Goal: Information Seeking & Learning: Learn about a topic

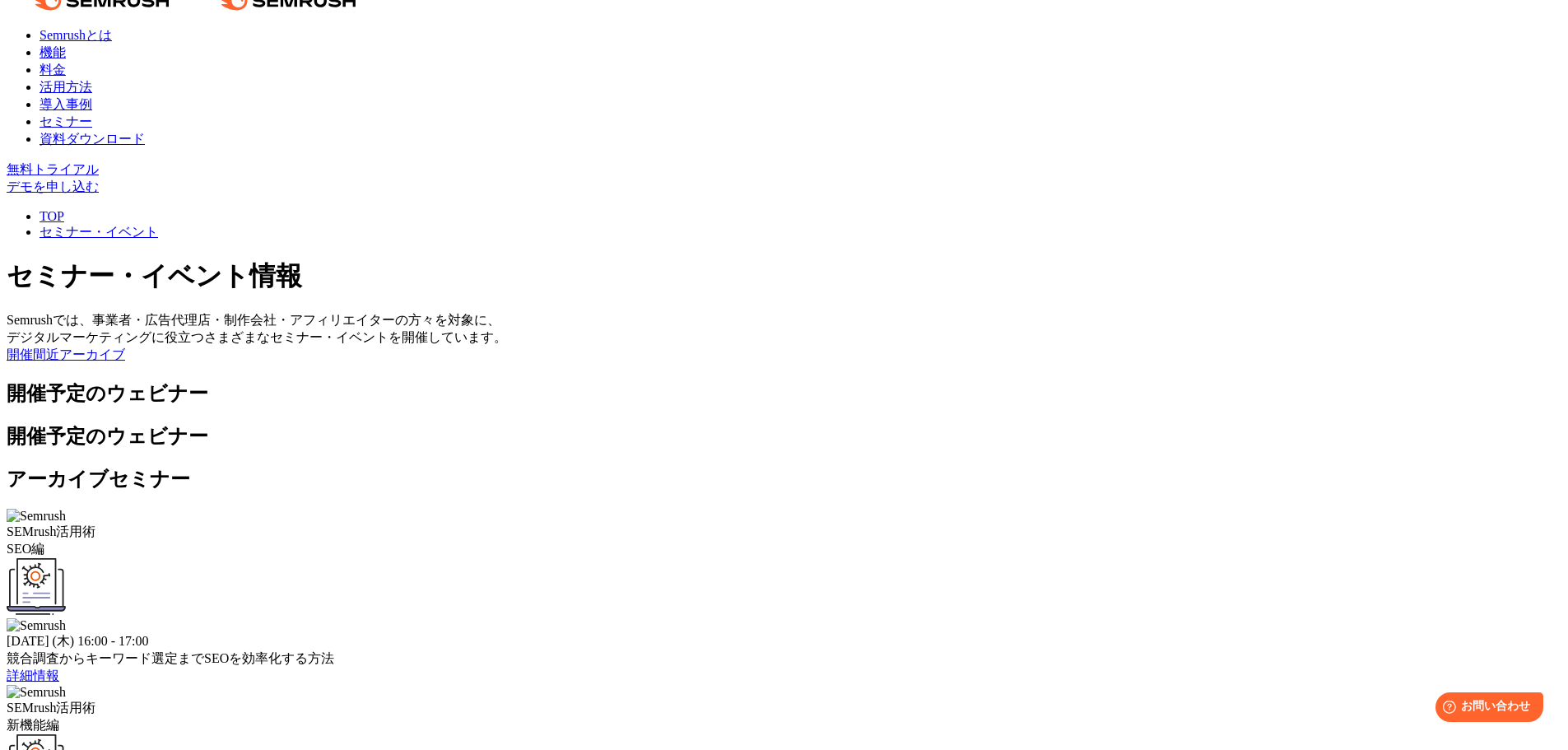
click at [59, 668] on link "詳細情報" at bounding box center [33, 675] width 53 height 14
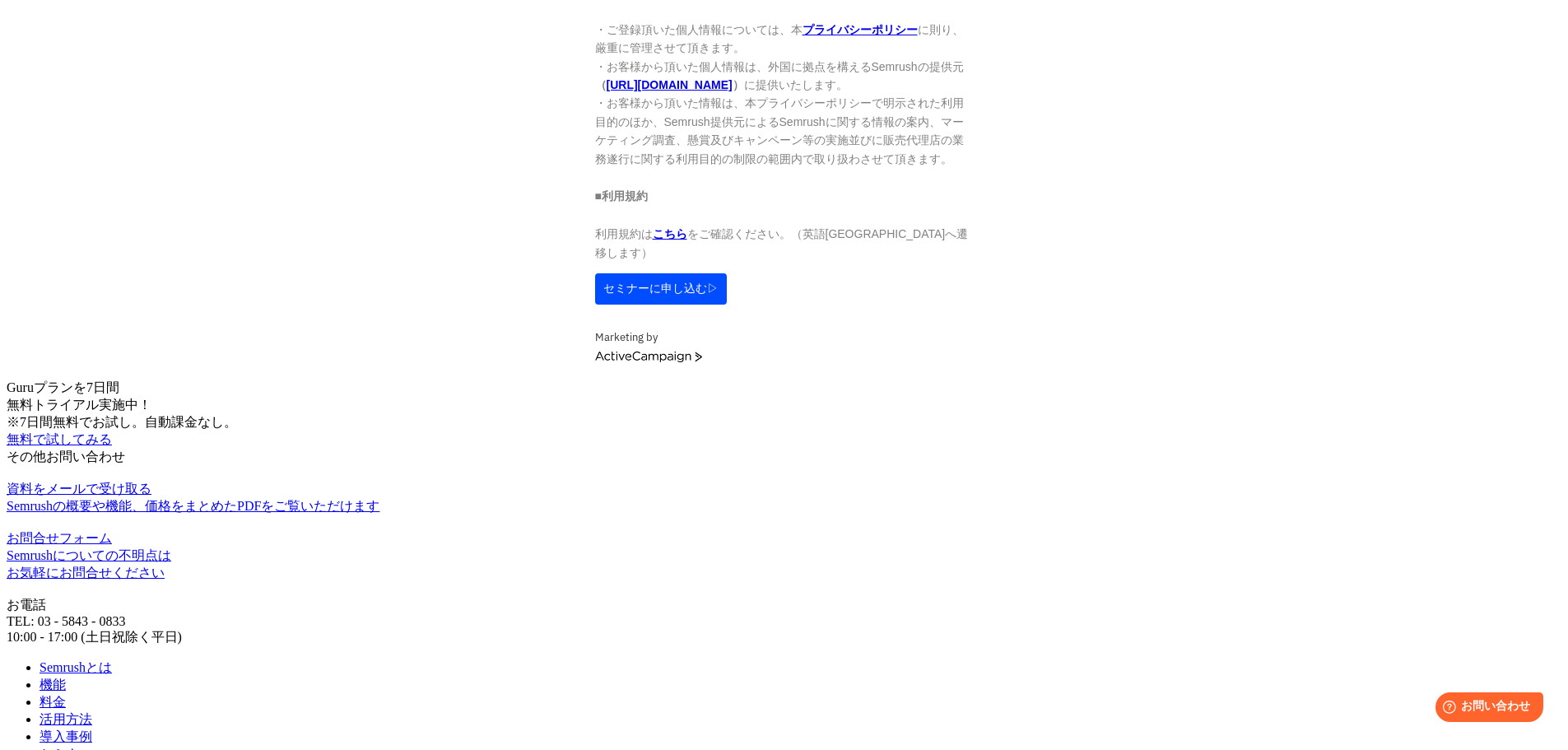
scroll to position [2059, 0]
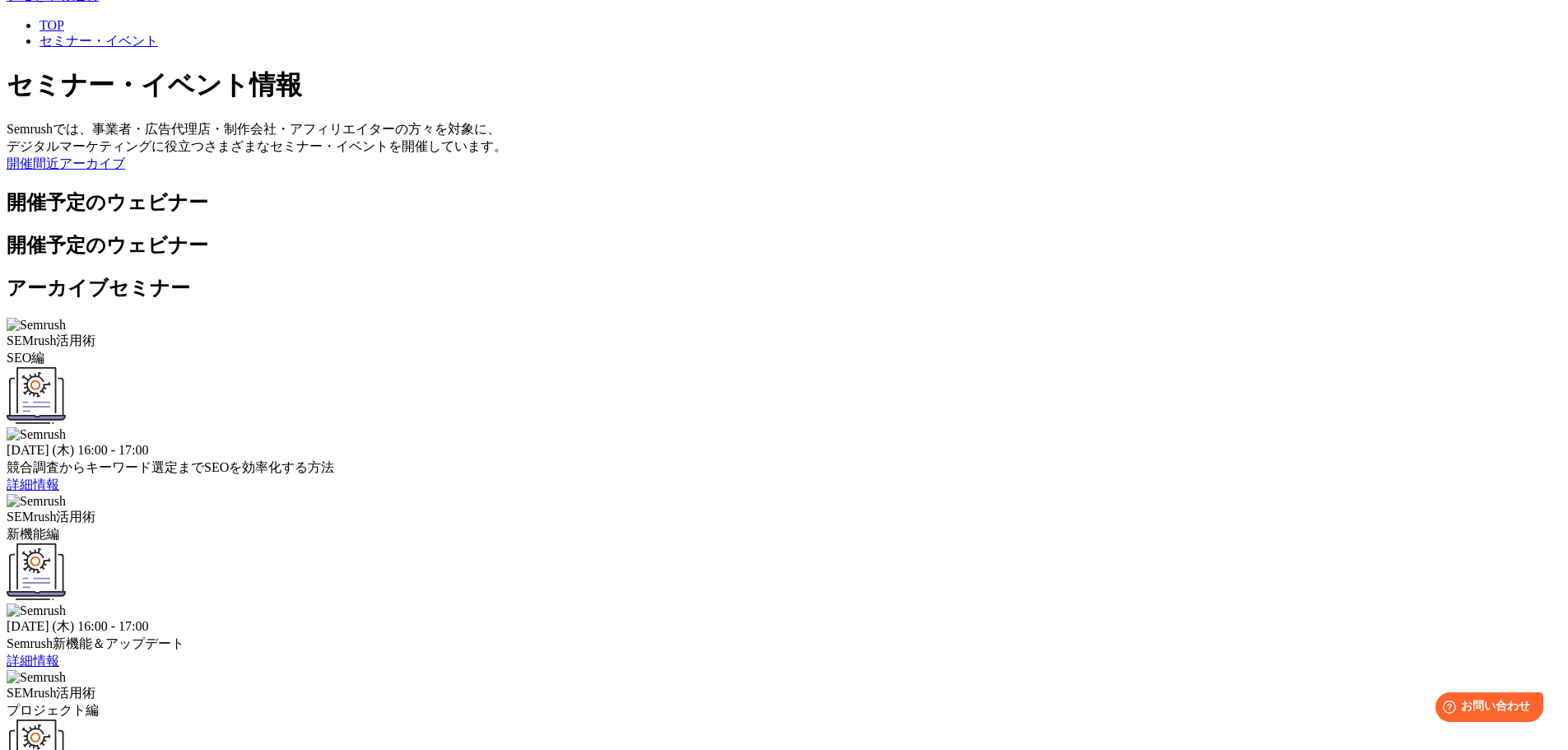
scroll to position [329, 0]
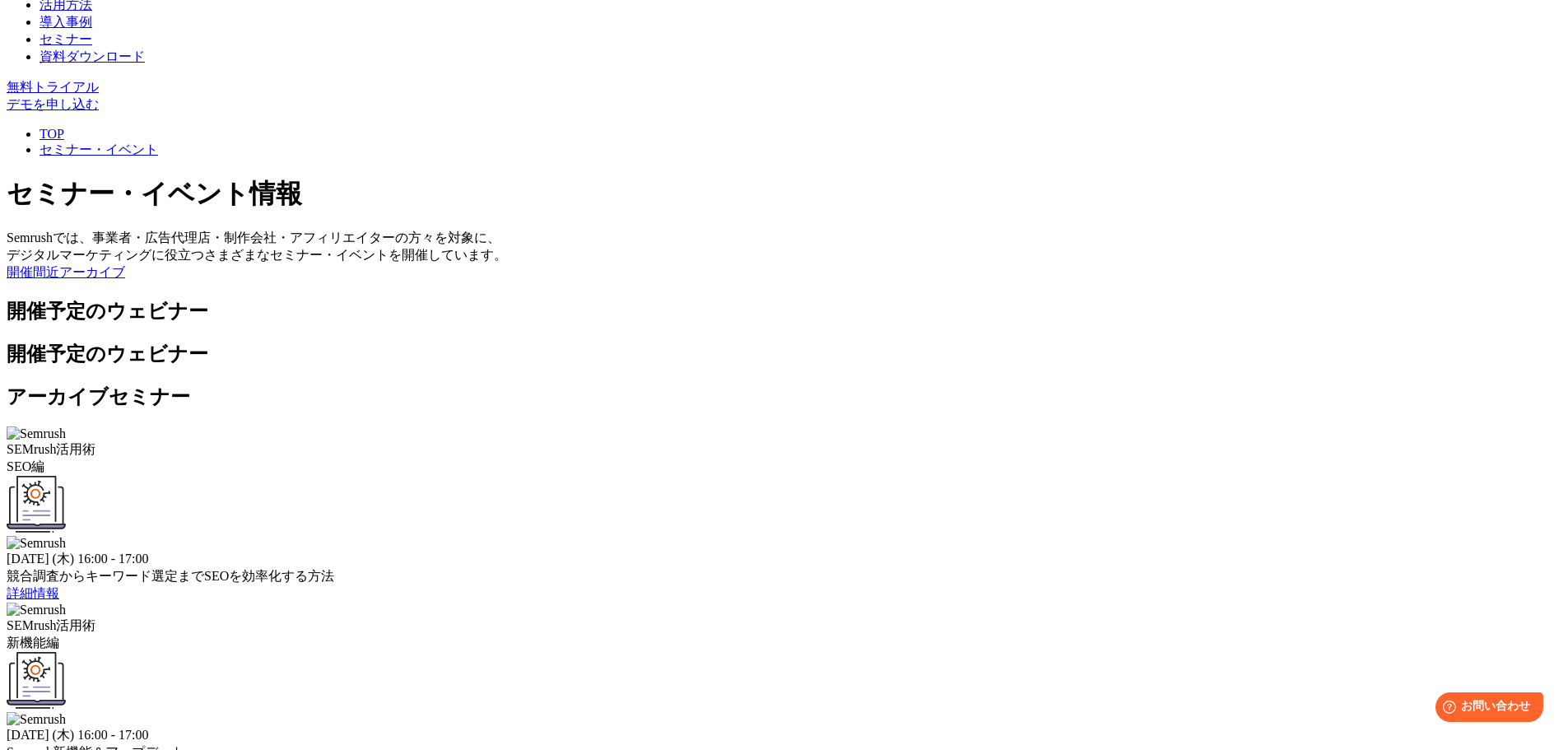
drag, startPoint x: 1112, startPoint y: 379, endPoint x: 1126, endPoint y: 378, distance: 14.0
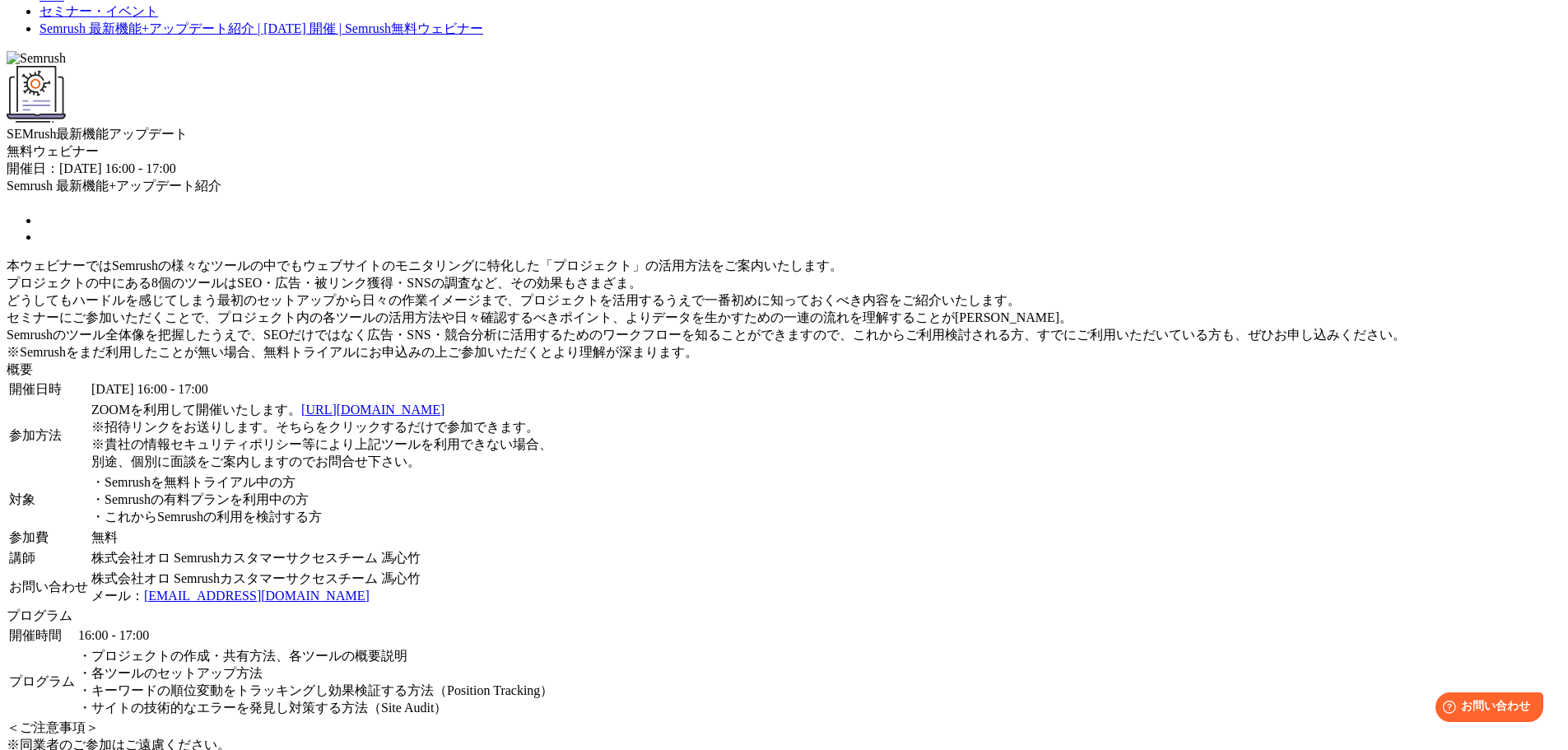
scroll to position [329, 0]
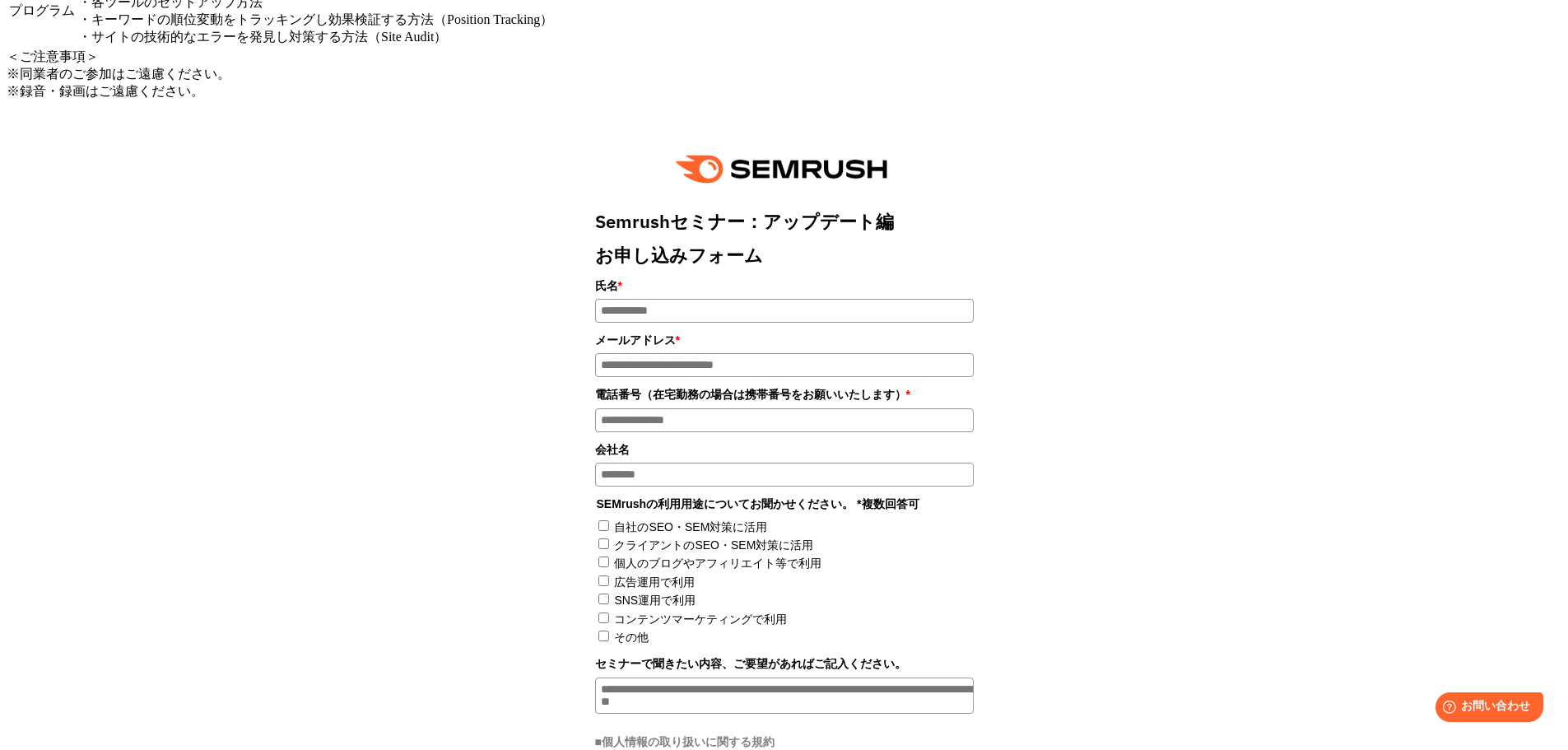
scroll to position [1153, 0]
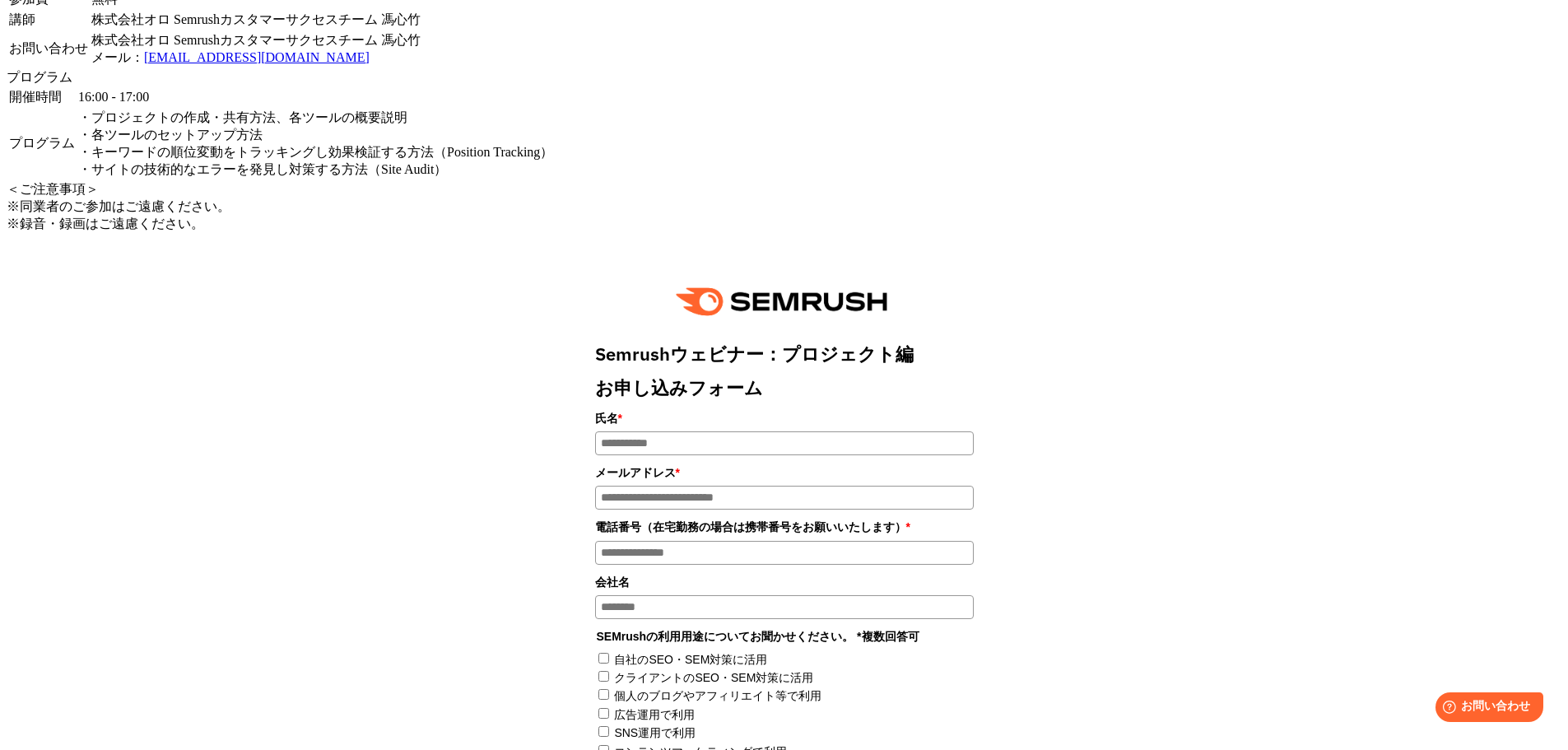
scroll to position [1070, 0]
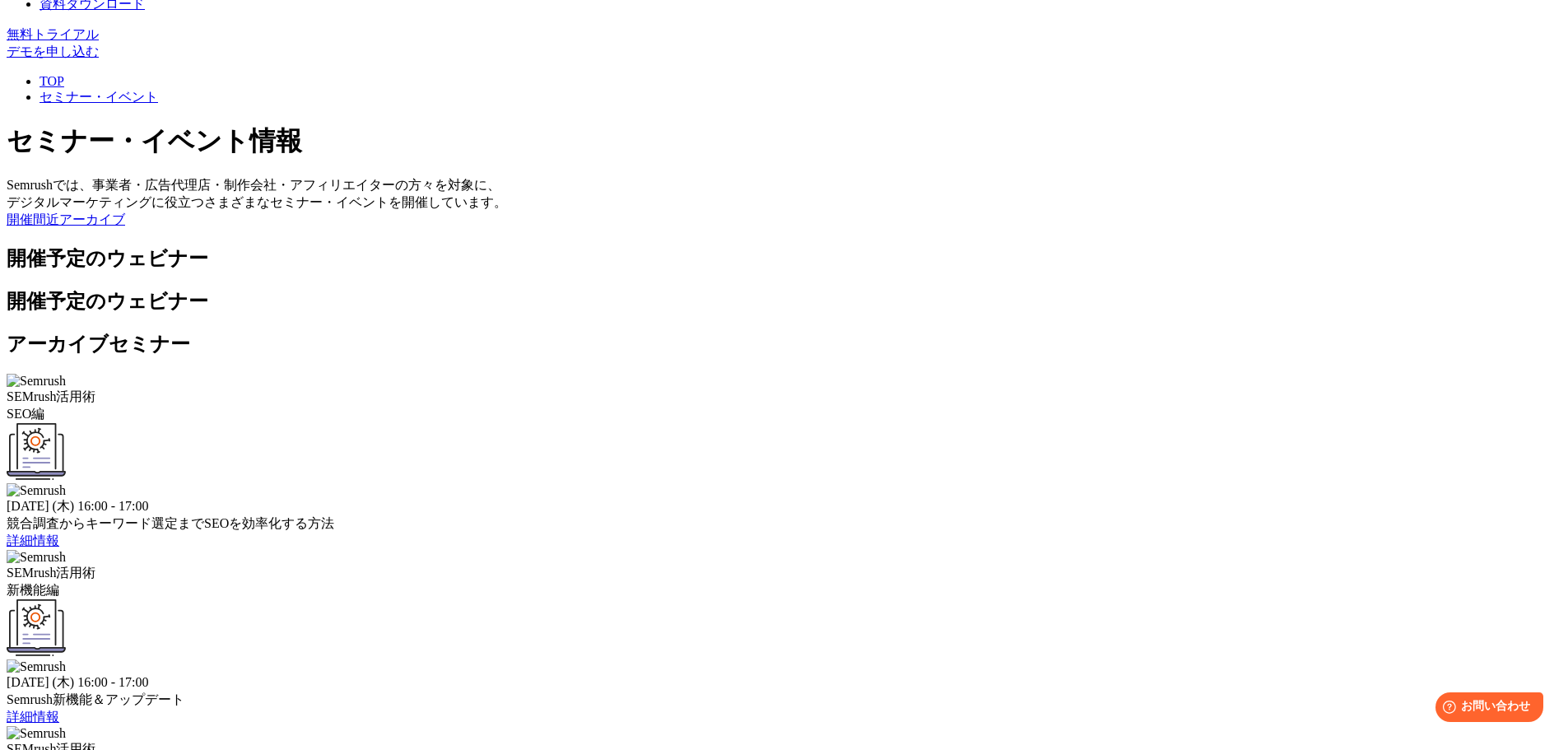
click at [59, 533] on link "詳細情報" at bounding box center [33, 540] width 53 height 14
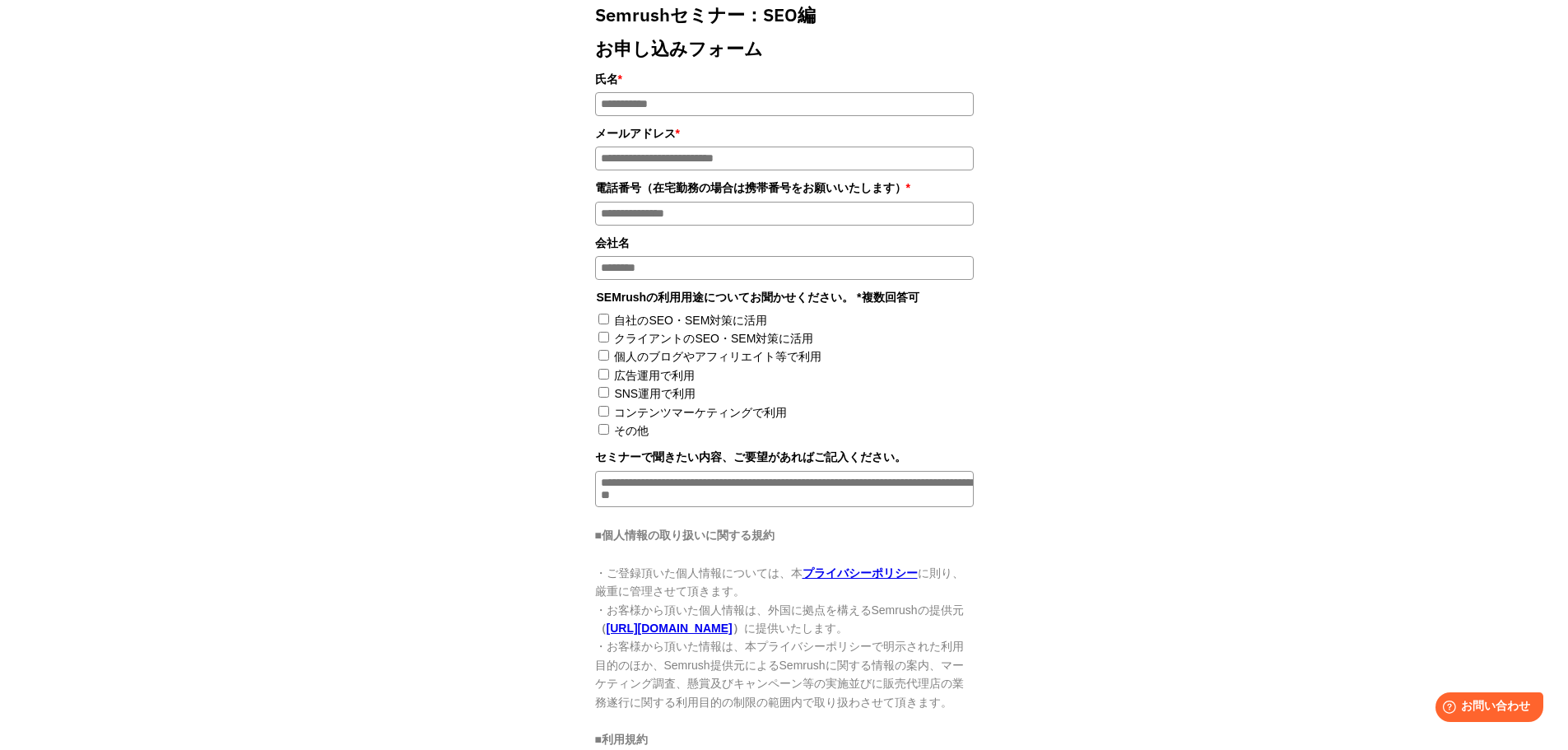
scroll to position [911, 0]
